Goal: Information Seeking & Learning: Find specific fact

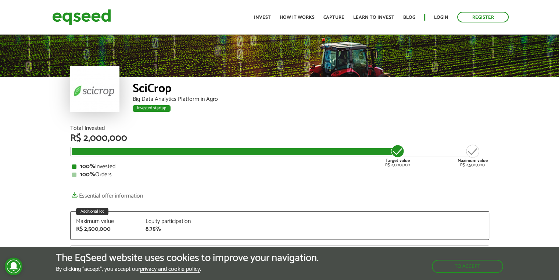
click at [234, 126] on div "Total Invested" at bounding box center [279, 128] width 419 height 6
drag, startPoint x: 69, startPoint y: 135, endPoint x: 150, endPoint y: 128, distance: 81.2
click at [150, 128] on div "Total Invested R$ 2,000,000 Target value R$ 2,000,000 Maximum value R$ 2,500,00…" at bounding box center [280, 217] width 430 height 185
click at [115, 139] on font "R$ 2,000,000" at bounding box center [98, 138] width 57 height 16
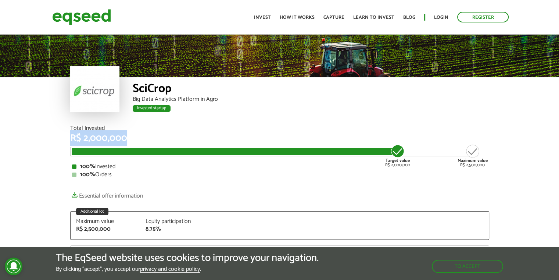
click at [115, 139] on font "R$ 2,000,000" at bounding box center [98, 138] width 57 height 16
copy div "R$ 2,000,000"
click at [89, 140] on font "R$ 2,000,000" at bounding box center [98, 138] width 57 height 16
drag, startPoint x: 82, startPoint y: 141, endPoint x: 133, endPoint y: 136, distance: 51.3
click at [133, 136] on div "R$ 2,000,000" at bounding box center [279, 138] width 419 height 10
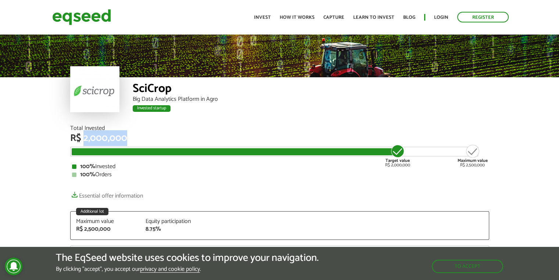
copy font "2,000,000"
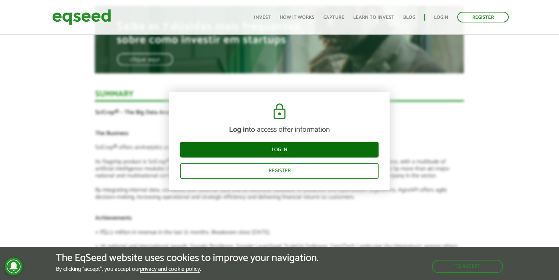
scroll to position [710, 0]
